Goal: Task Accomplishment & Management: Use online tool/utility

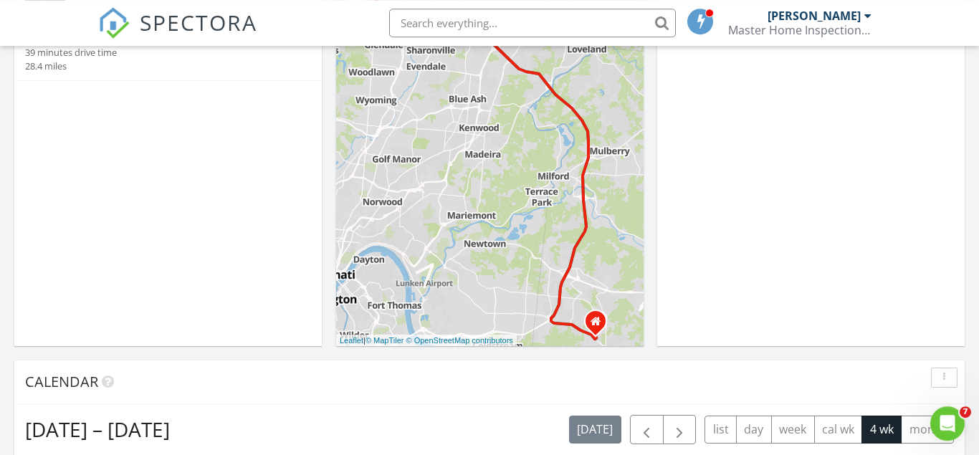
scroll to position [73, 0]
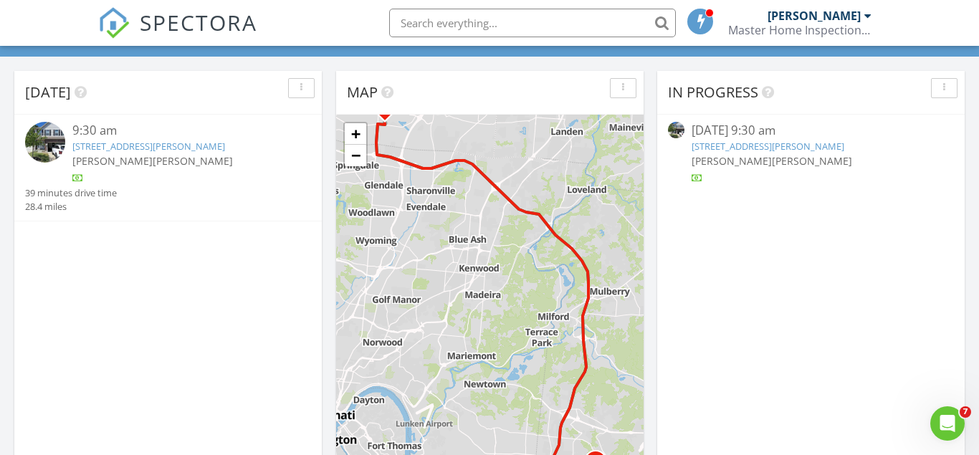
click at [734, 145] on link "9541 High Line Pl, WEST CHESTER, OH 45011" at bounding box center [767, 146] width 153 height 13
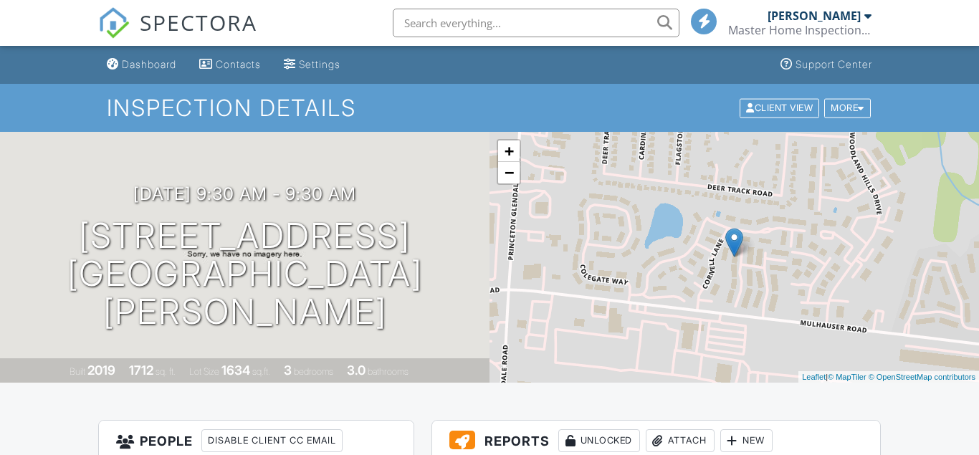
scroll to position [219, 0]
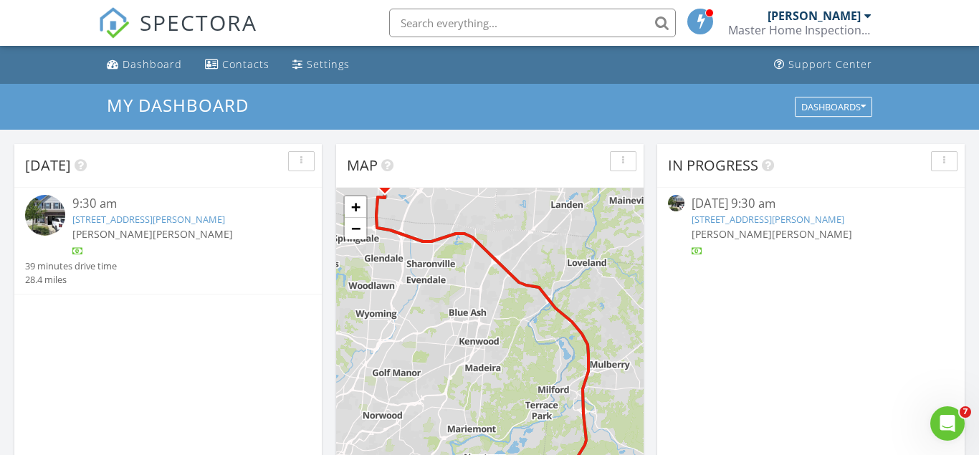
click at [744, 222] on link "9541 High Line Pl, WEST CHESTER, OH 45011" at bounding box center [767, 219] width 153 height 13
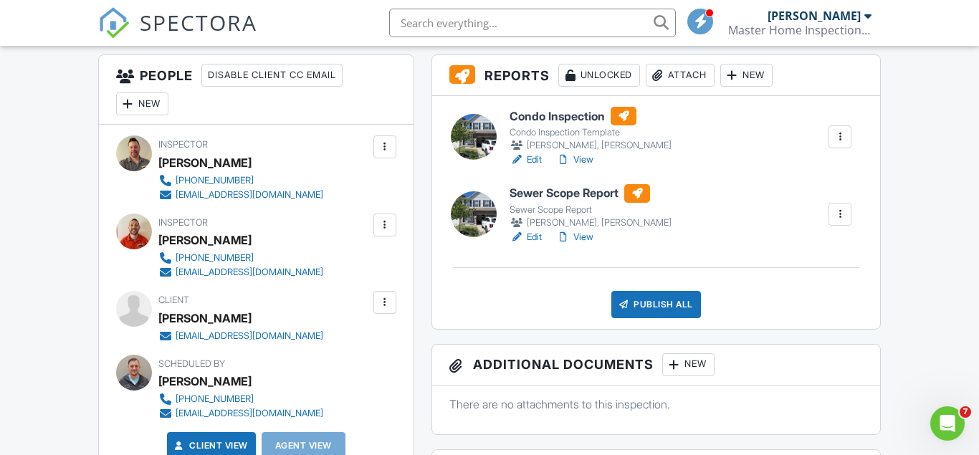
scroll to position [219, 0]
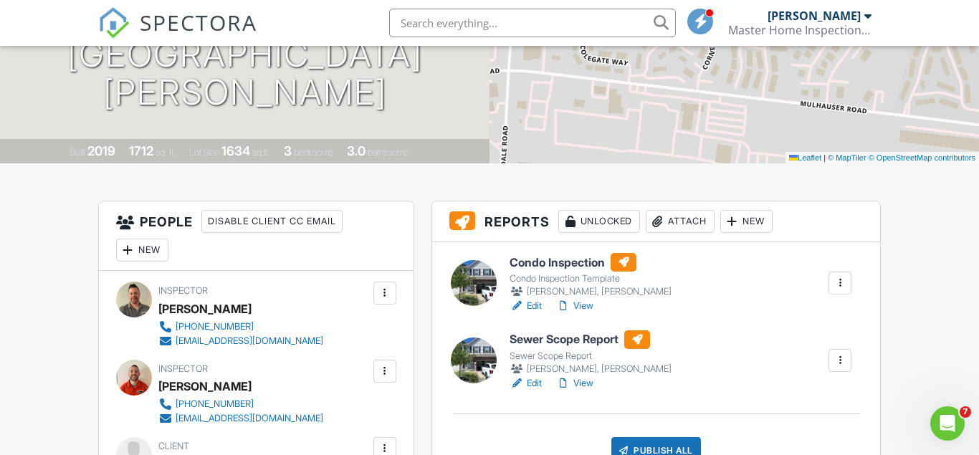
click at [562, 262] on h6 "Condo Inspection" at bounding box center [590, 262] width 162 height 19
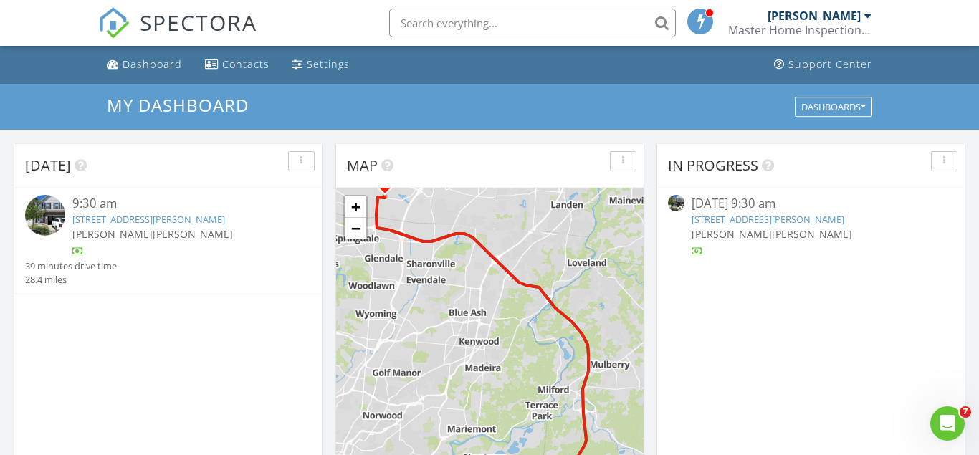
click at [742, 220] on link "[STREET_ADDRESS][PERSON_NAME]" at bounding box center [767, 219] width 153 height 13
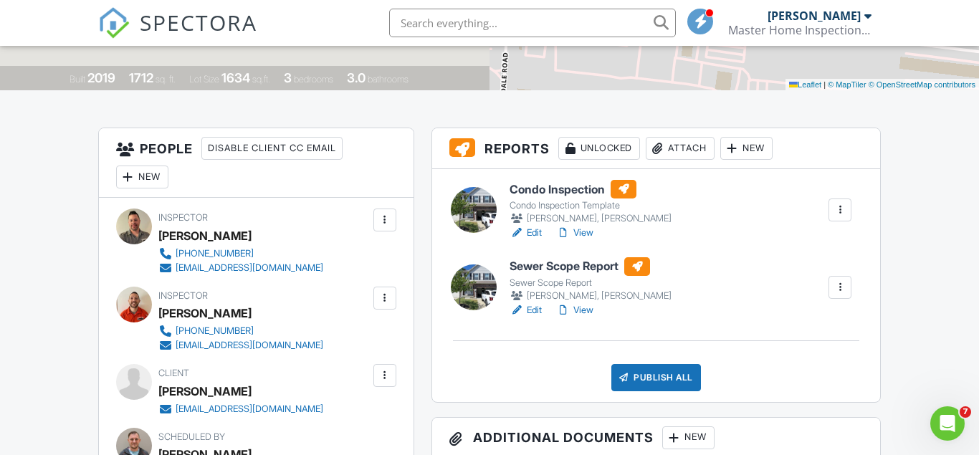
click at [548, 195] on h6 "Condo Inspection" at bounding box center [590, 189] width 162 height 19
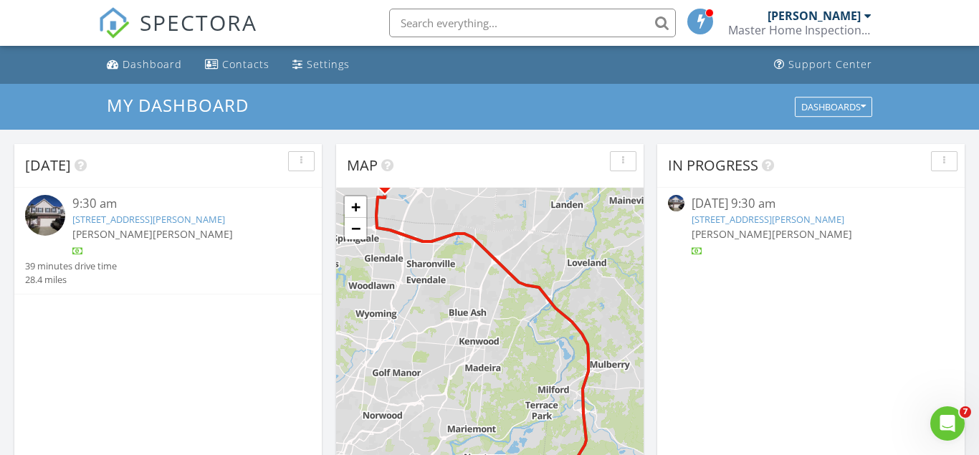
click at [749, 220] on link "[STREET_ADDRESS][PERSON_NAME]" at bounding box center [767, 219] width 153 height 13
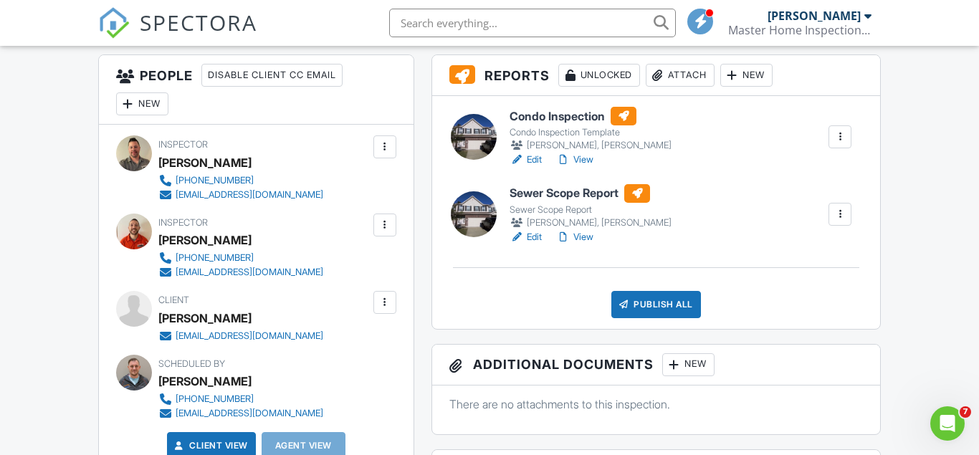
click at [550, 120] on h6 "Condo Inspection" at bounding box center [590, 116] width 162 height 19
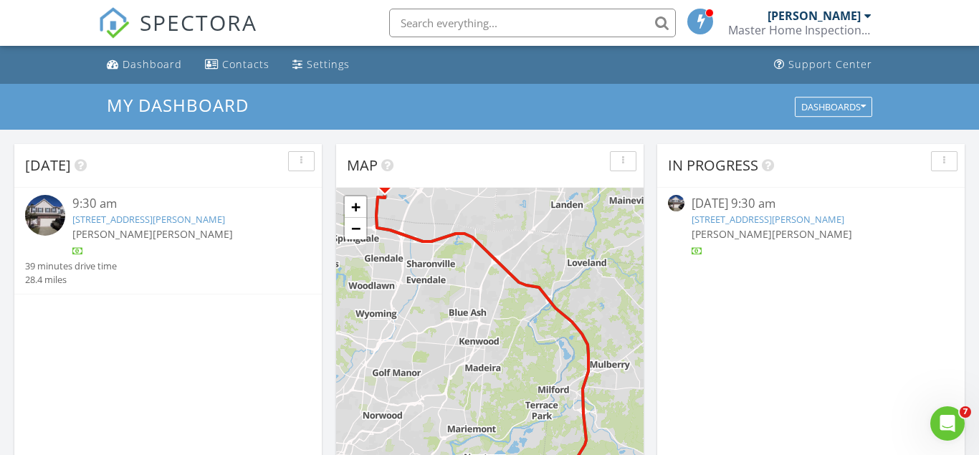
click at [749, 233] on span "[PERSON_NAME]" at bounding box center [731, 234] width 80 height 14
